Goal: Check status: Check status

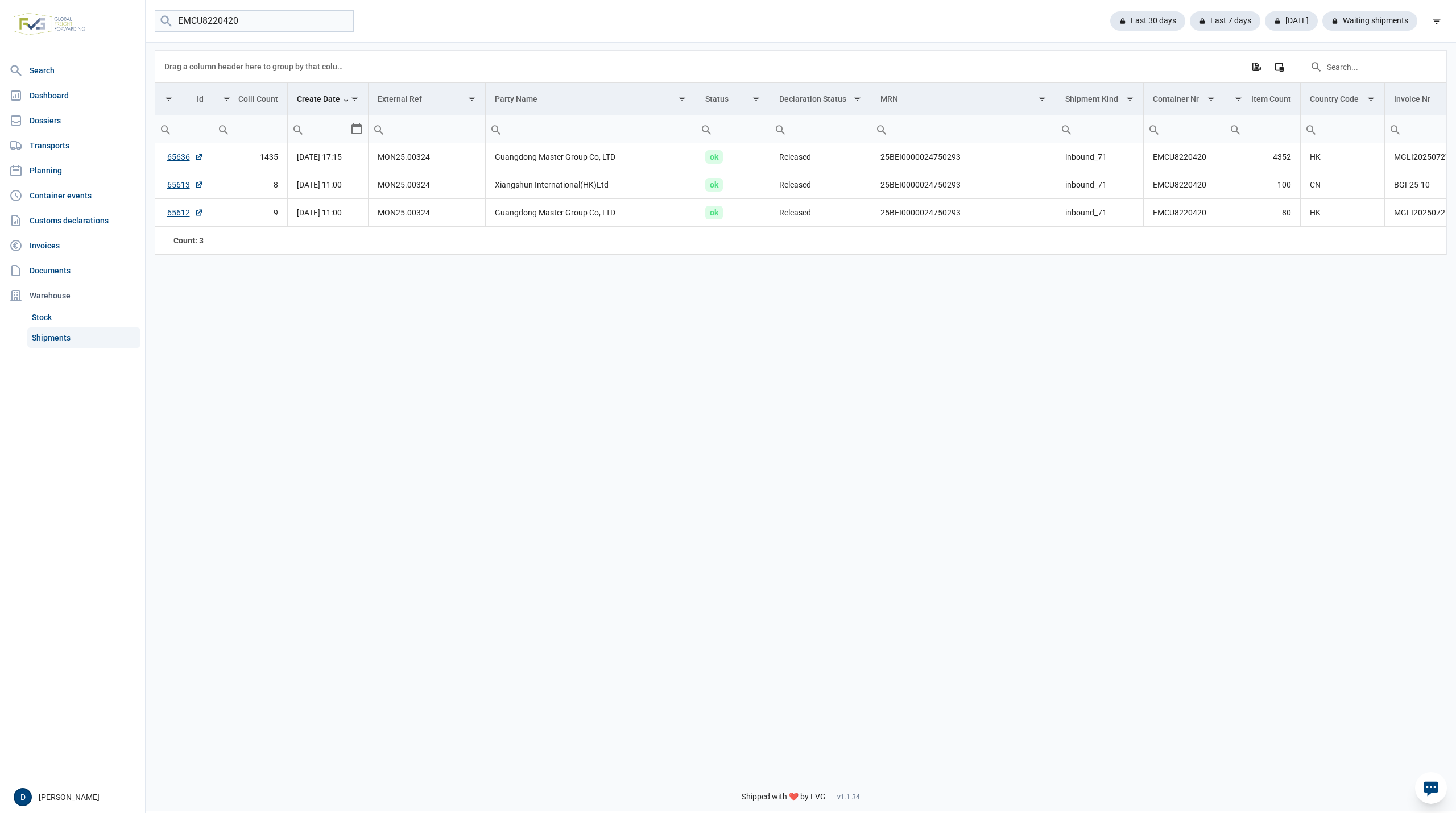
click at [57, 337] on link "Shipments" at bounding box center [83, 337] width 113 height 20
click at [342, 21] on input "EMCU8220420" at bounding box center [254, 21] width 199 height 22
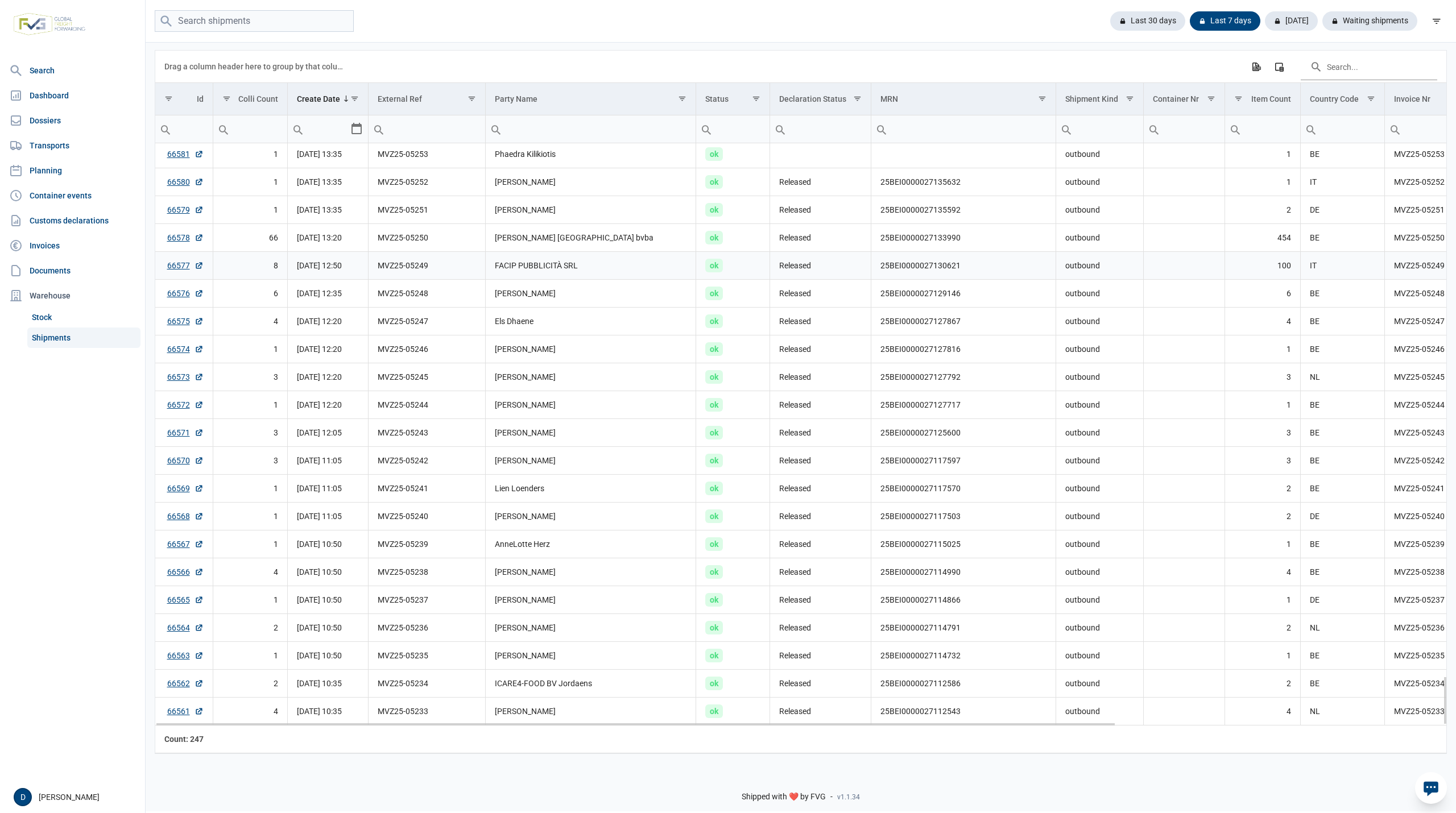
scroll to position [6345, 0]
click at [1378, 20] on div "Waiting shipments" at bounding box center [1365, 20] width 105 height 19
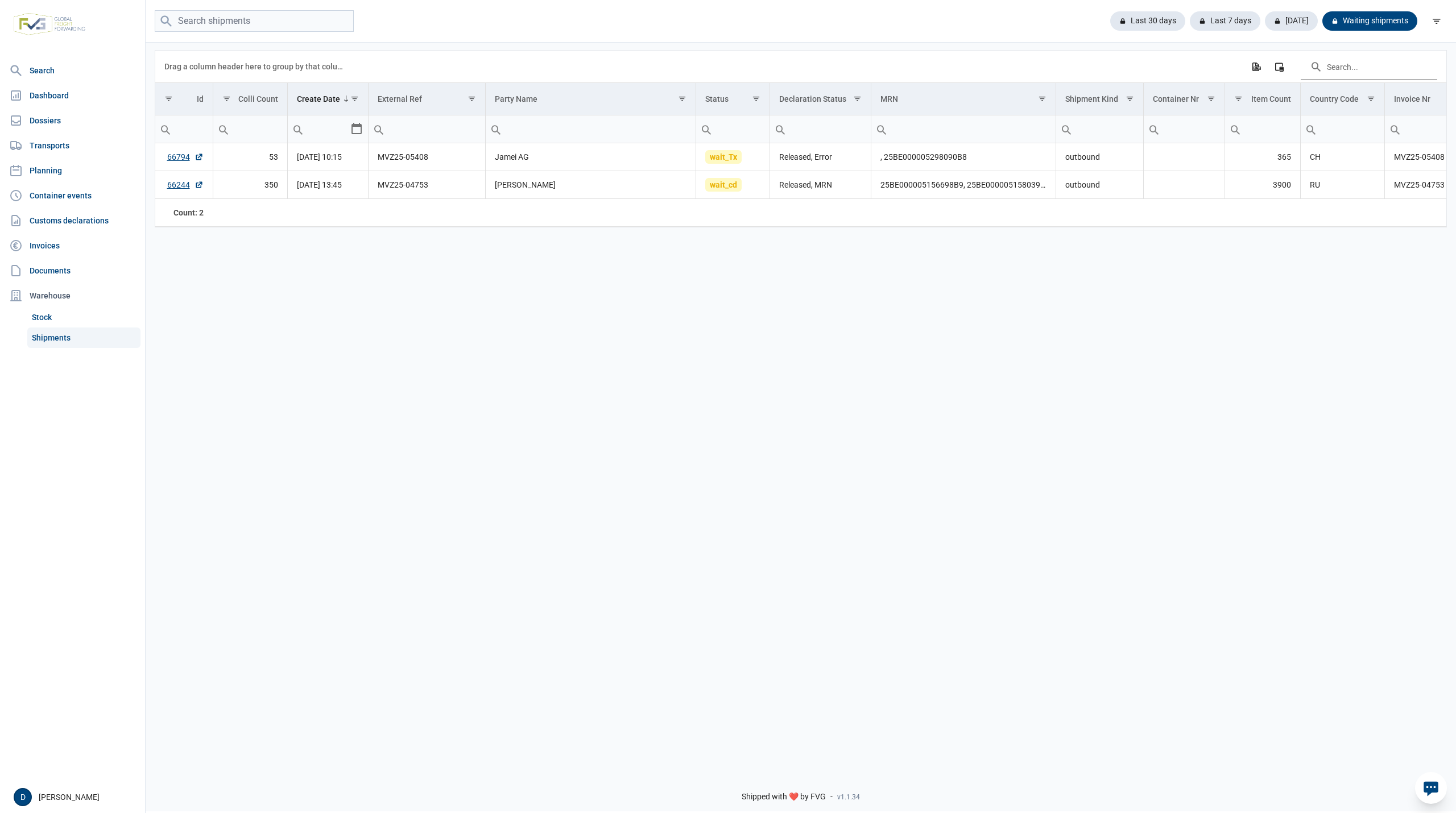
scroll to position [0, 0]
